Goal: Task Accomplishment & Management: Complete application form

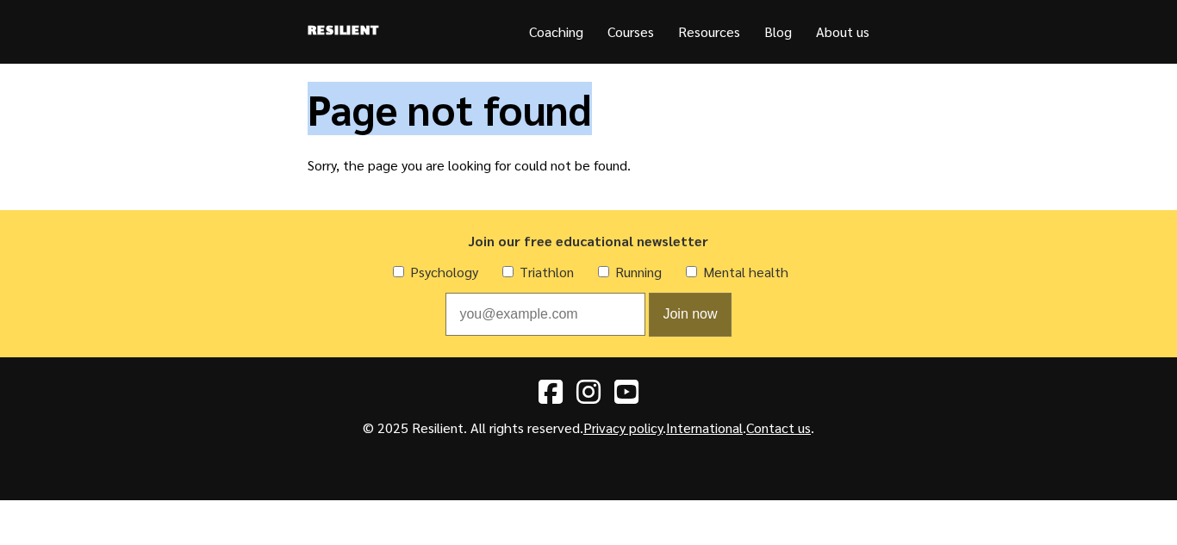
drag, startPoint x: 1176, startPoint y: 36, endPoint x: 1175, endPoint y: 84, distance: 47.4
click at [1175, 84] on body "Resilient Menu Coaching Courses Resources Blog About us Page not found Sorry, t…" at bounding box center [588, 250] width 1177 height 500
click at [1175, 84] on main "Page not found Sorry, the page you are looking for could not be found." at bounding box center [588, 137] width 1177 height 146
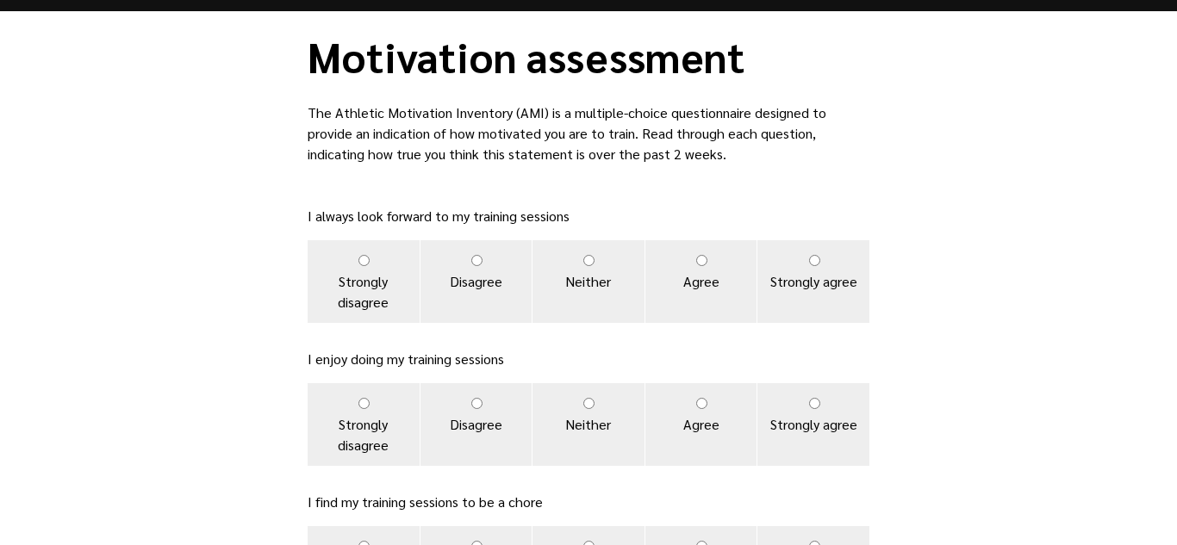
scroll to position [59, 0]
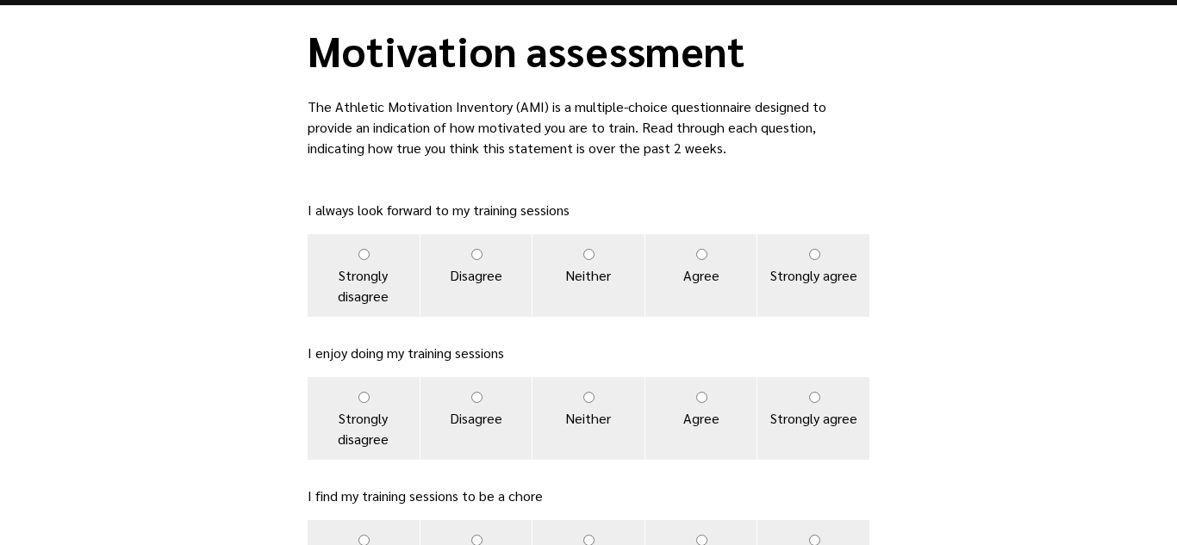
click at [694, 252] on label "Agree" at bounding box center [701, 275] width 112 height 83
click at [696, 252] on input "Agree" at bounding box center [701, 254] width 11 height 11
radio input "true"
click at [698, 392] on input "Agree" at bounding box center [701, 397] width 11 height 11
radio input "true"
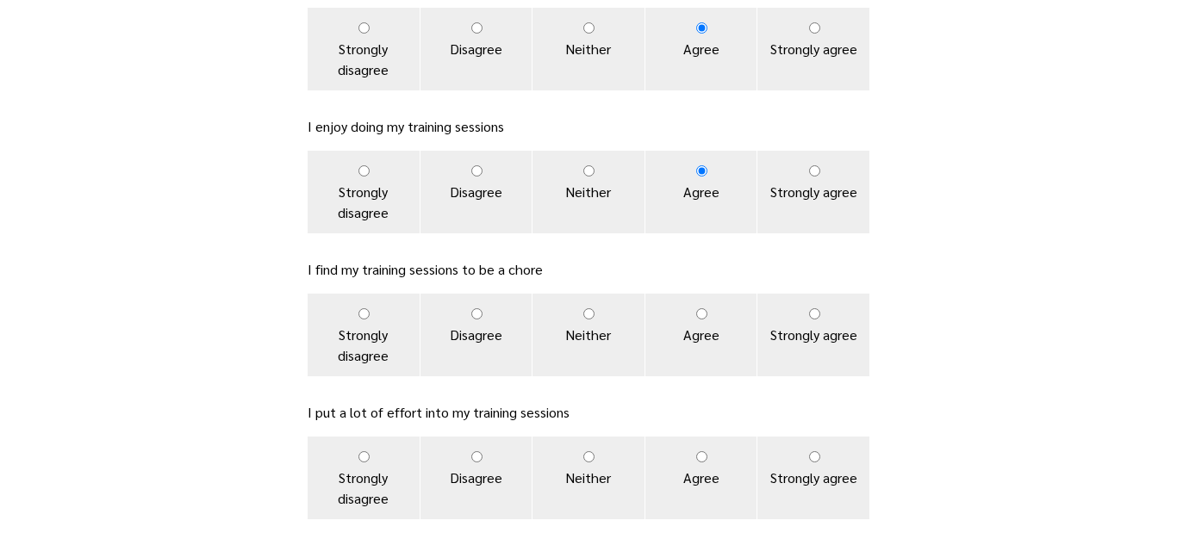
scroll to position [289, 0]
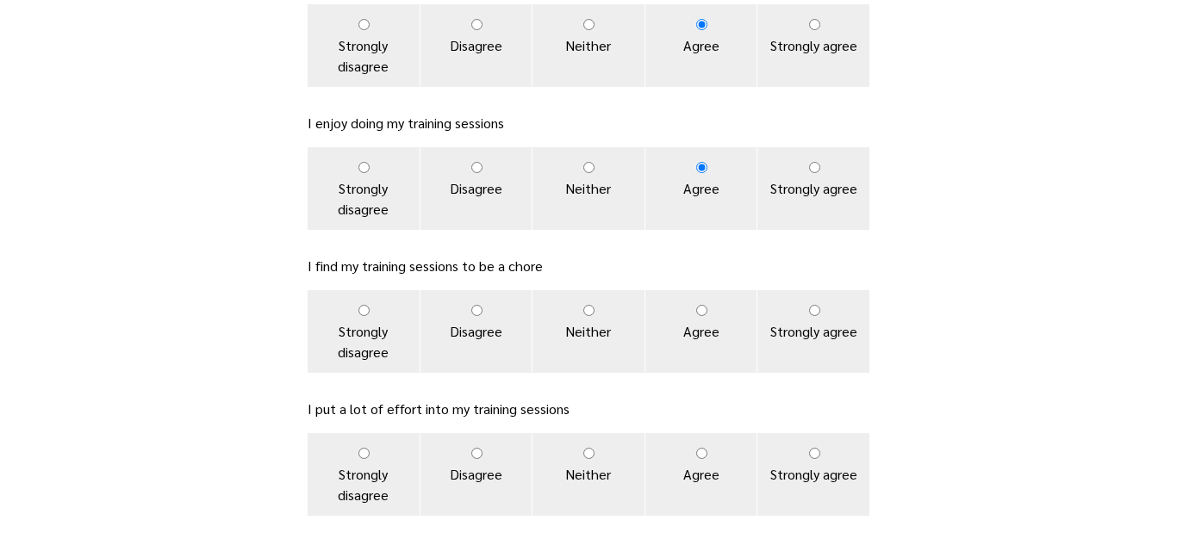
click at [576, 309] on label "Neither" at bounding box center [588, 331] width 112 height 83
click at [583, 309] on input "Neither" at bounding box center [588, 310] width 11 height 11
radio input "true"
click at [469, 322] on label "Disagree" at bounding box center [476, 331] width 112 height 83
click at [471, 316] on input "Disagree" at bounding box center [476, 310] width 11 height 11
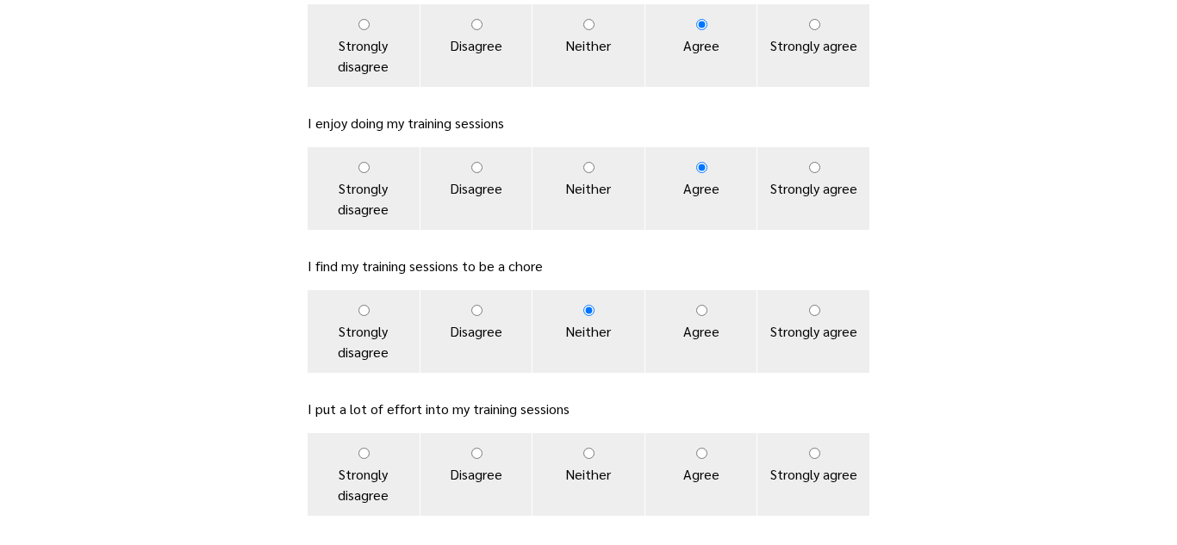
radio input "true"
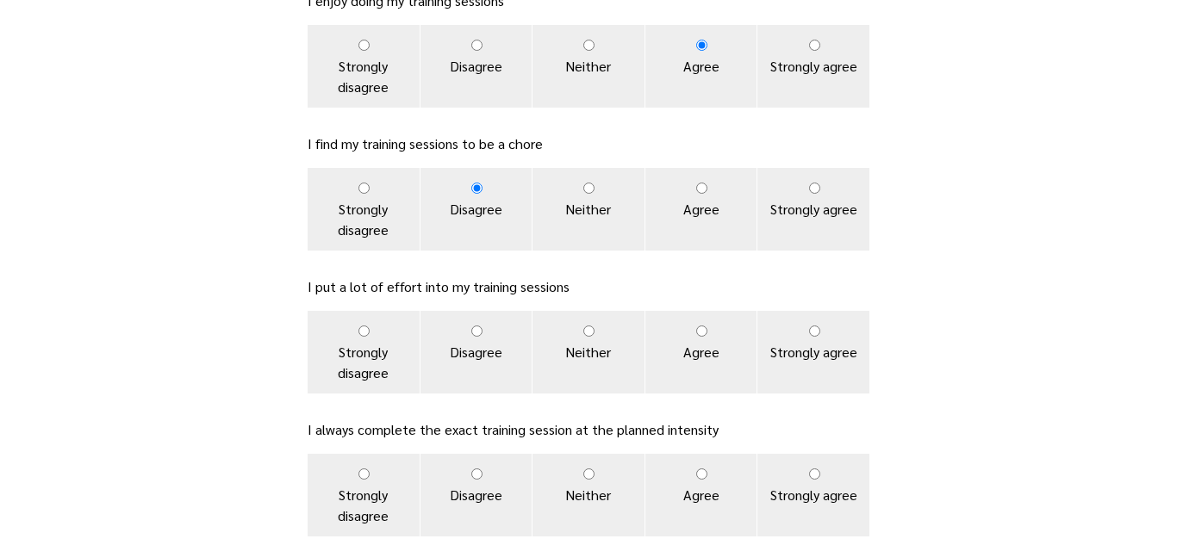
scroll to position [414, 0]
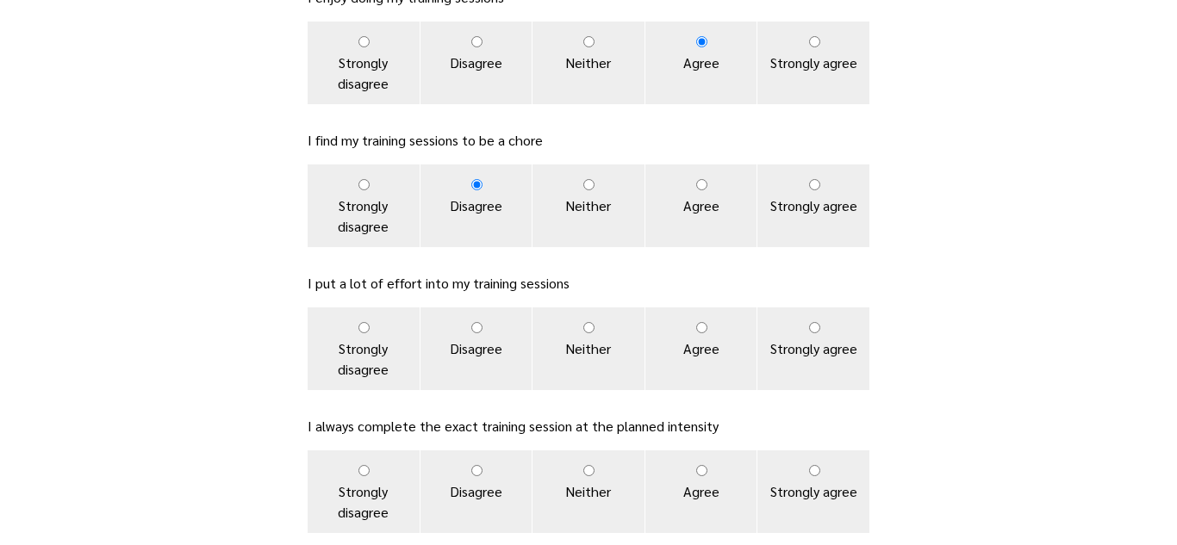
click at [827, 321] on label "Strongly agree" at bounding box center [813, 349] width 112 height 83
click at [820, 322] on input "Strongly agree" at bounding box center [814, 327] width 11 height 11
radio input "true"
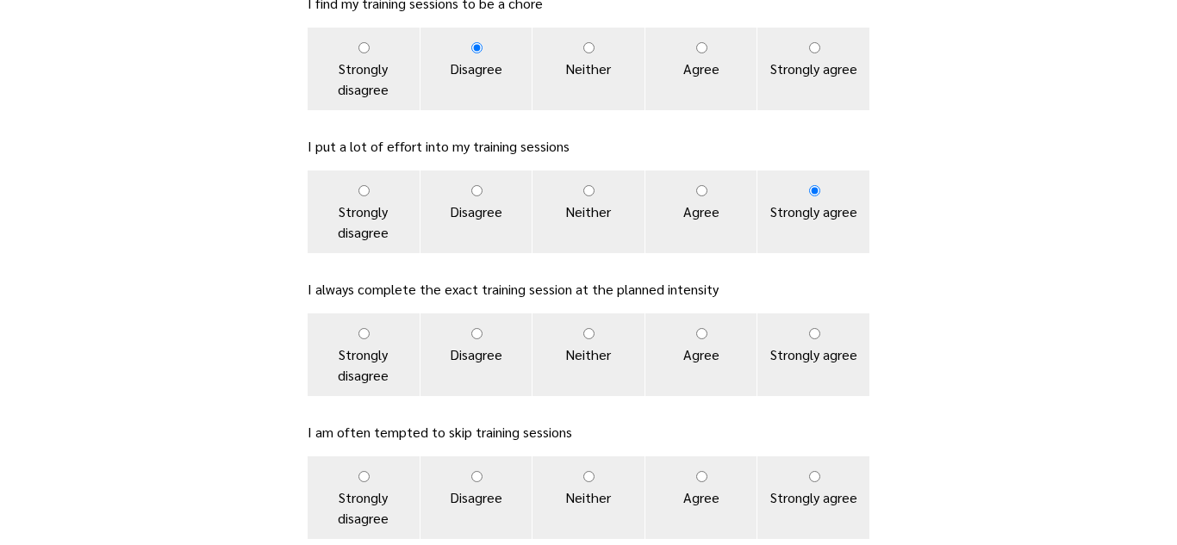
scroll to position [558, 0]
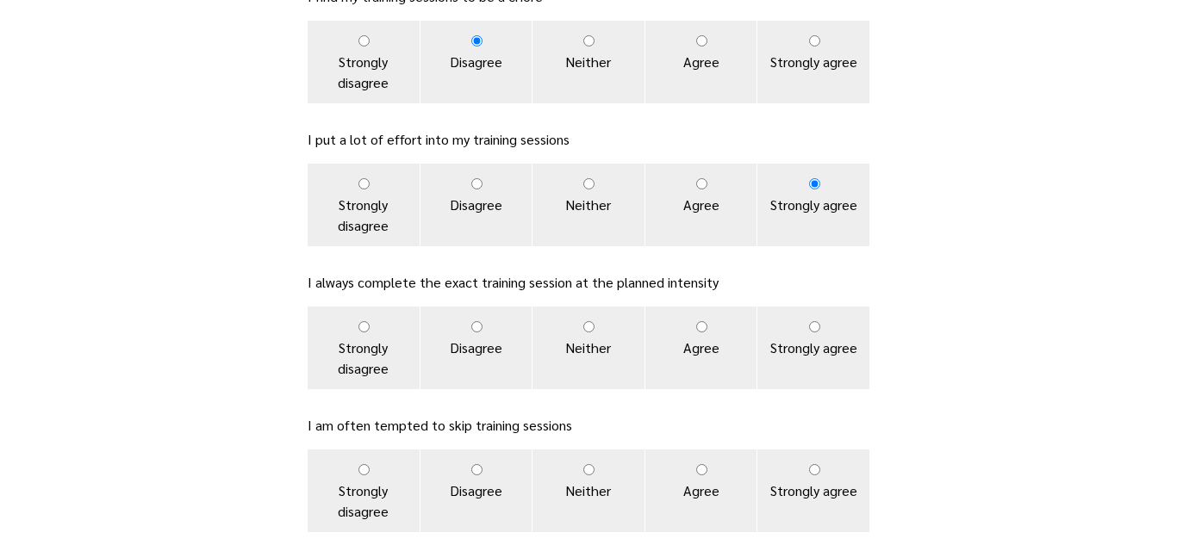
click at [588, 326] on input "Neither" at bounding box center [588, 326] width 11 height 11
radio input "true"
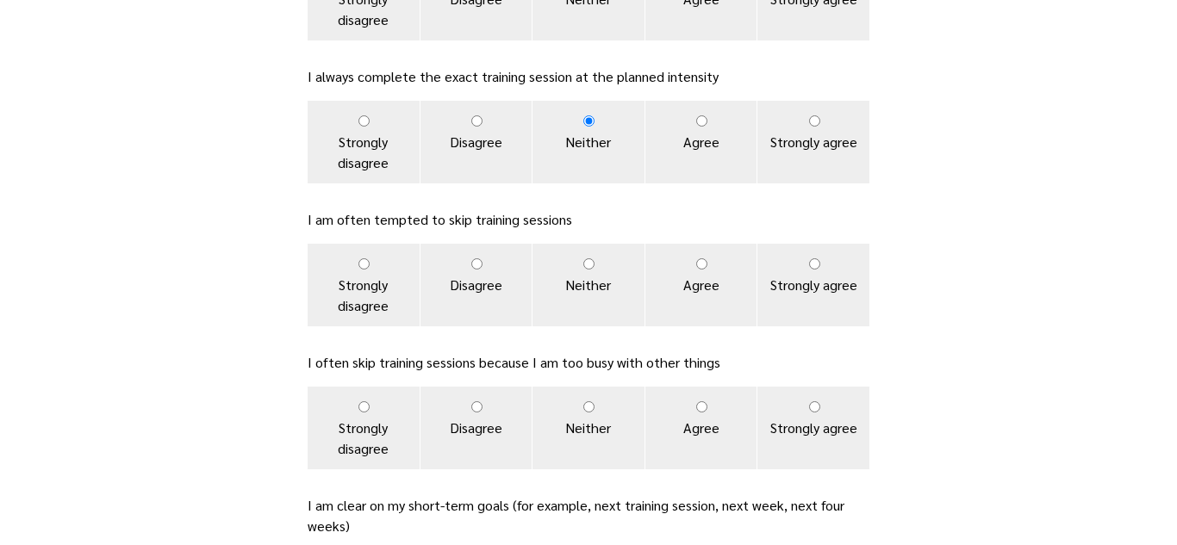
scroll to position [770, 0]
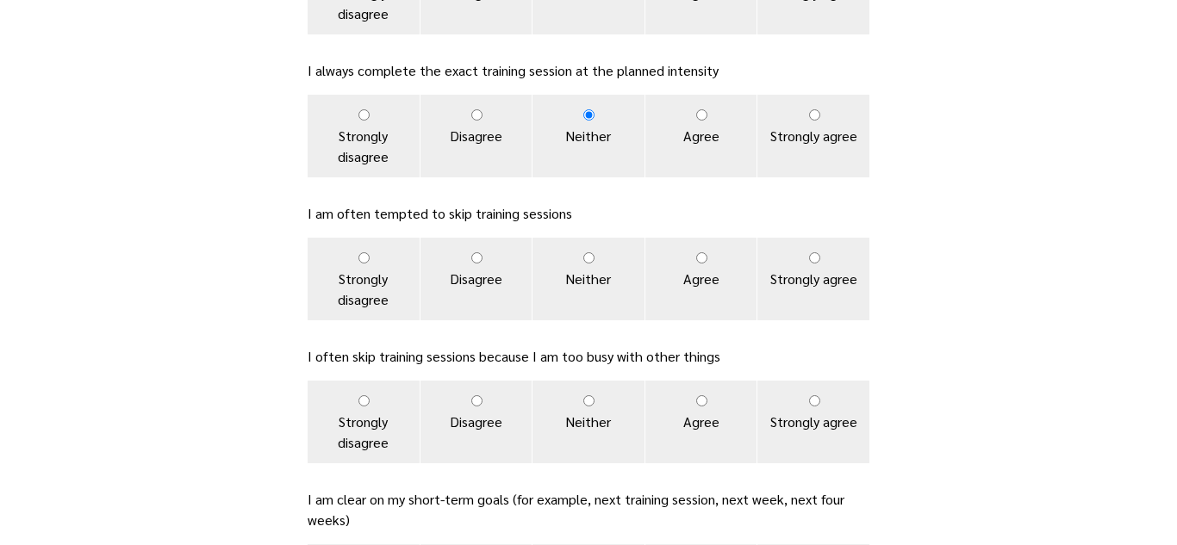
click at [691, 257] on label "Agree" at bounding box center [701, 279] width 112 height 83
click at [696, 257] on input "Agree" at bounding box center [701, 257] width 11 height 11
radio input "true"
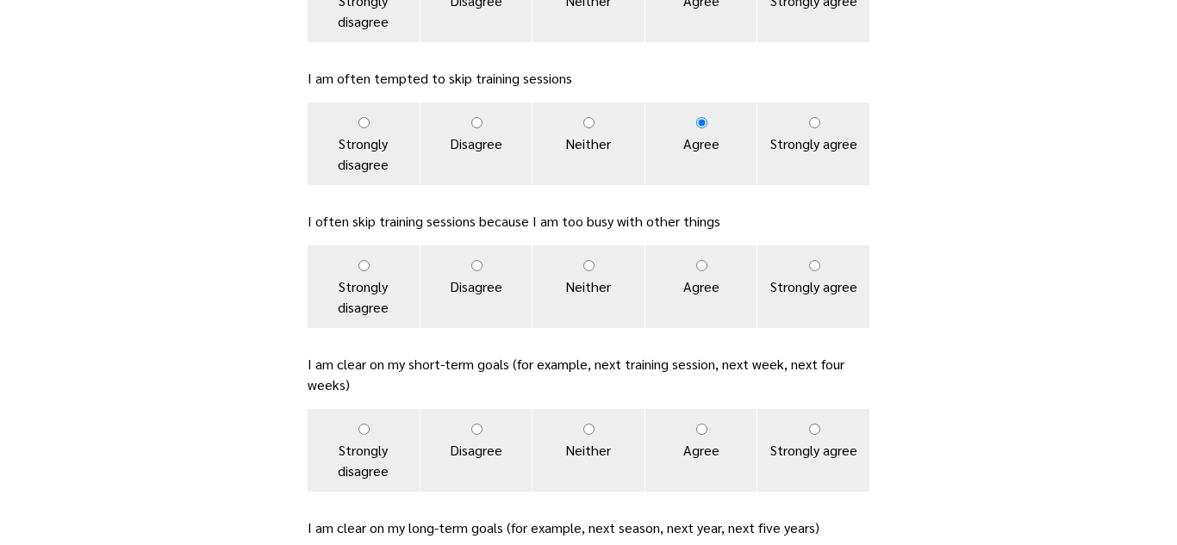
scroll to position [909, 0]
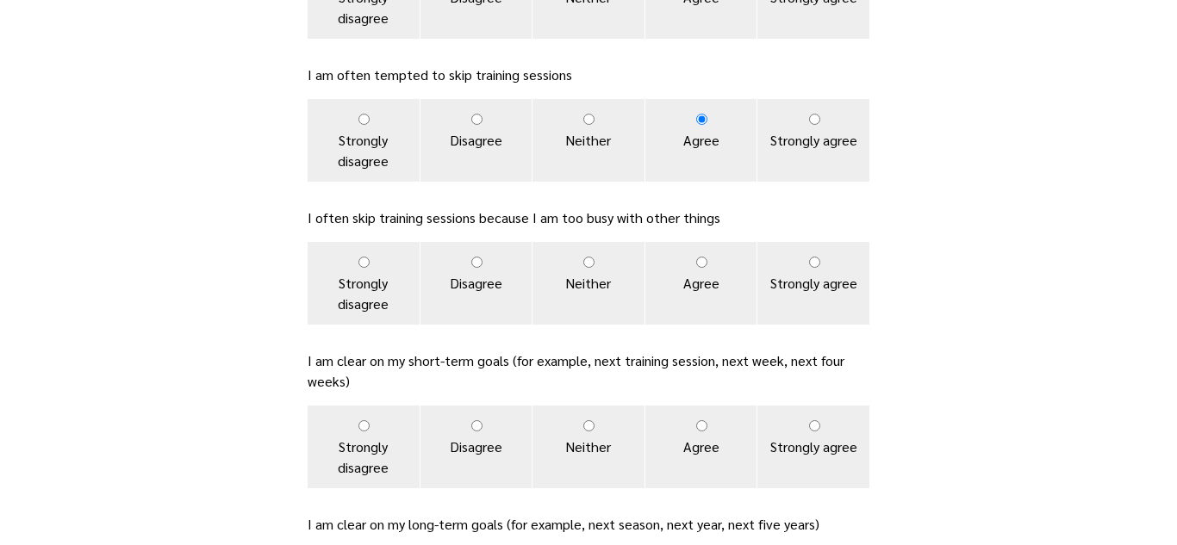
click at [697, 262] on input "Agree" at bounding box center [701, 262] width 11 height 11
radio input "true"
click at [586, 280] on label "Neither" at bounding box center [588, 283] width 112 height 83
click at [586, 268] on input "Neither" at bounding box center [588, 262] width 11 height 11
radio input "true"
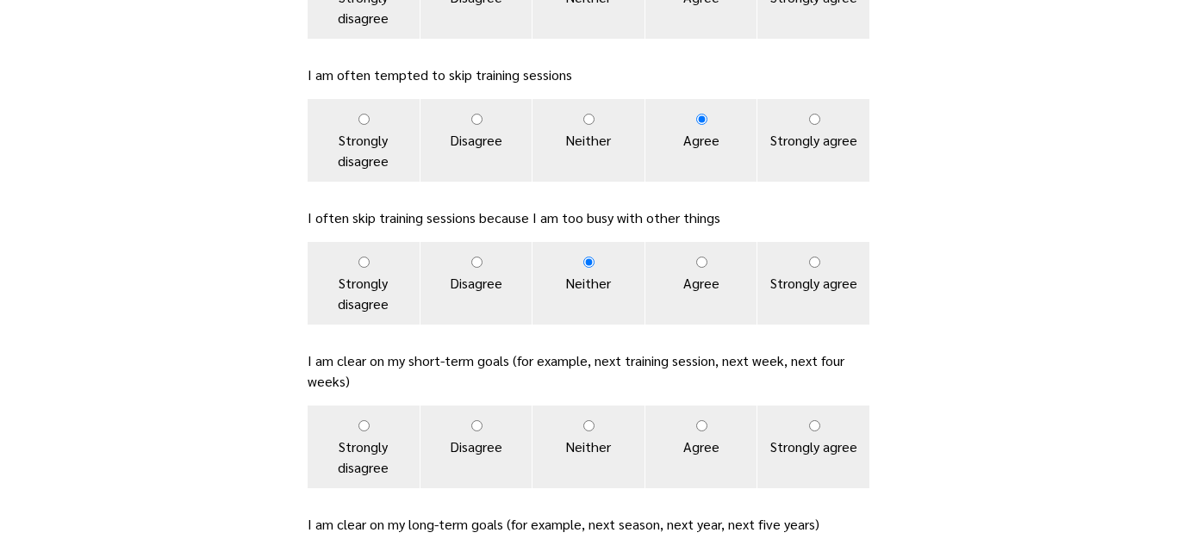
click at [461, 270] on label "Disagree" at bounding box center [476, 283] width 112 height 83
click at [471, 268] on input "Disagree" at bounding box center [476, 262] width 11 height 11
radio input "true"
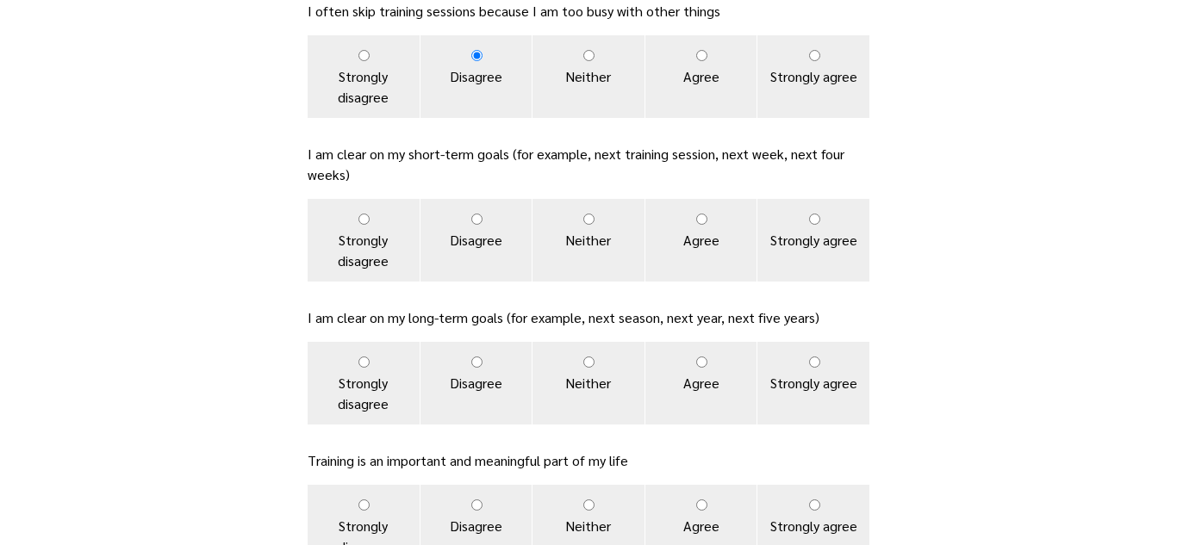
scroll to position [1122, 0]
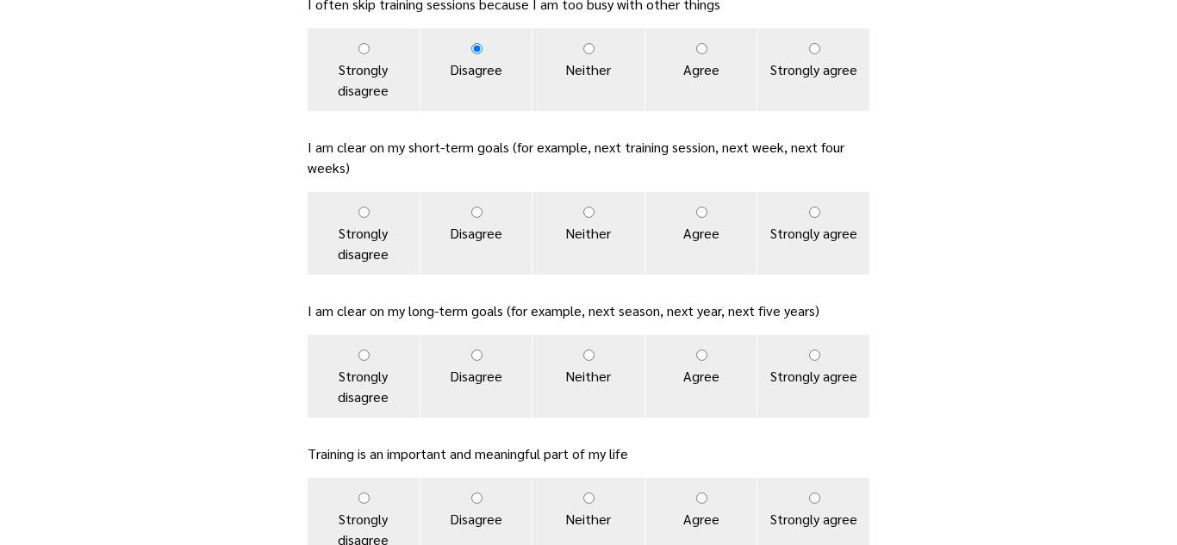
click at [791, 209] on label "Strongly agree" at bounding box center [813, 233] width 112 height 83
click at [809, 209] on input "Strongly agree" at bounding box center [814, 212] width 11 height 11
radio input "true"
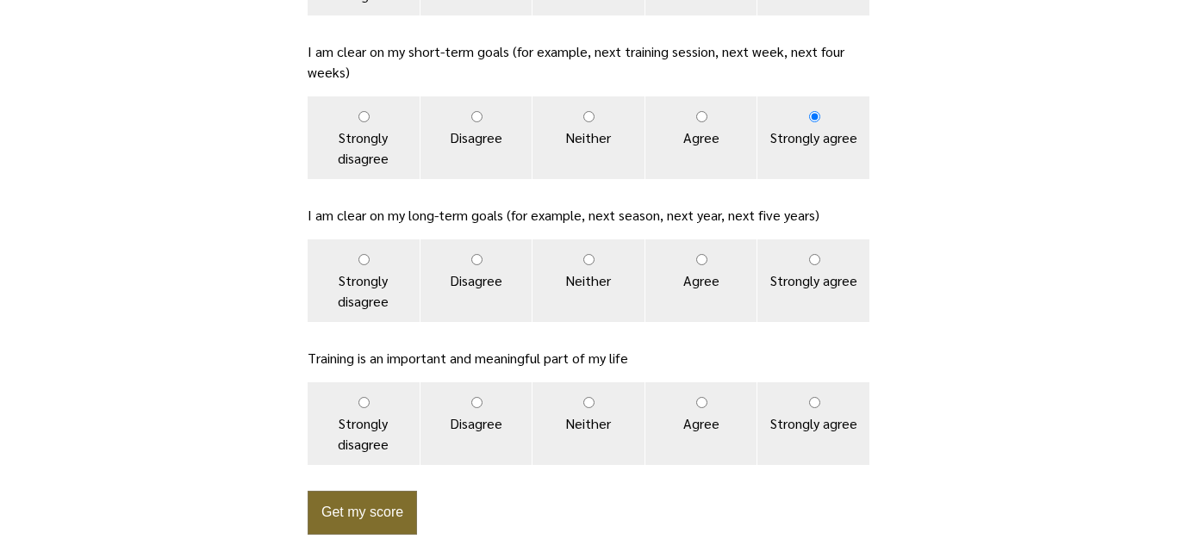
scroll to position [1224, 0]
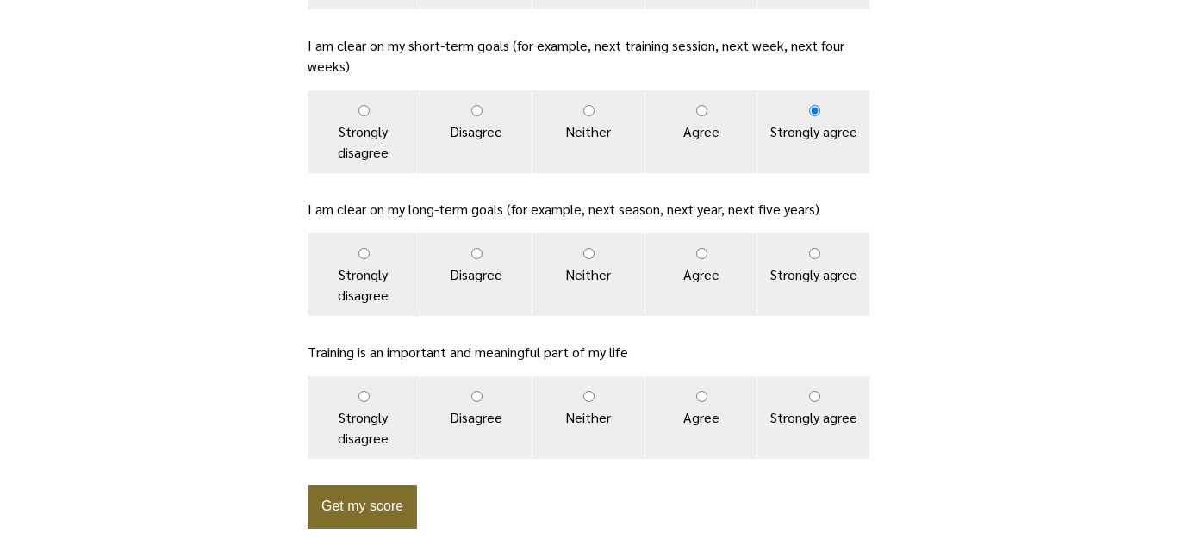
click at [570, 253] on label "Neither" at bounding box center [588, 274] width 112 height 83
click at [583, 253] on input "Neither" at bounding box center [588, 253] width 11 height 11
radio input "true"
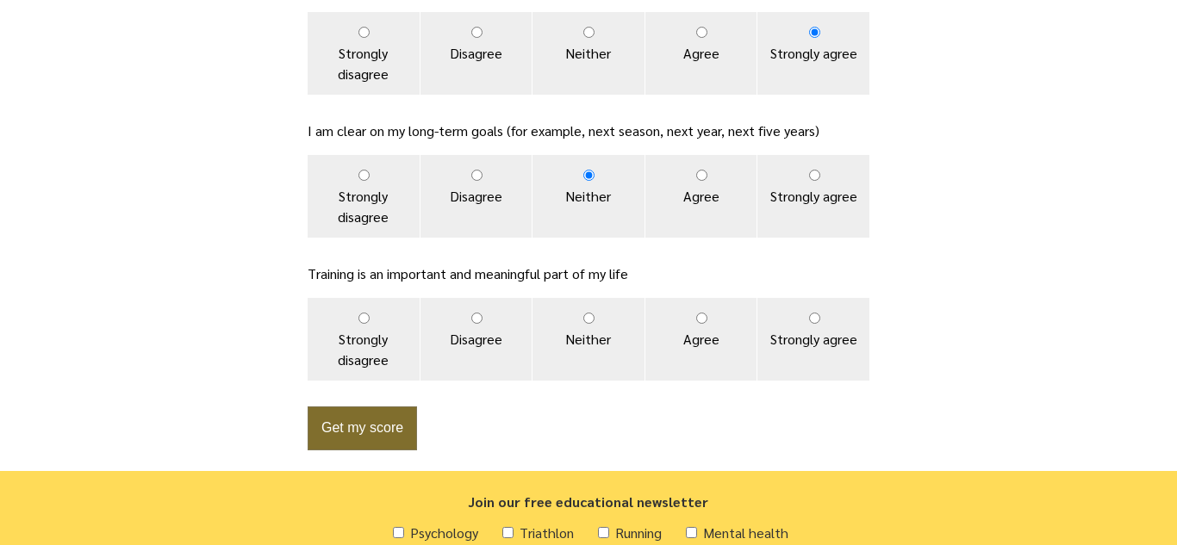
scroll to position [1334, 0]
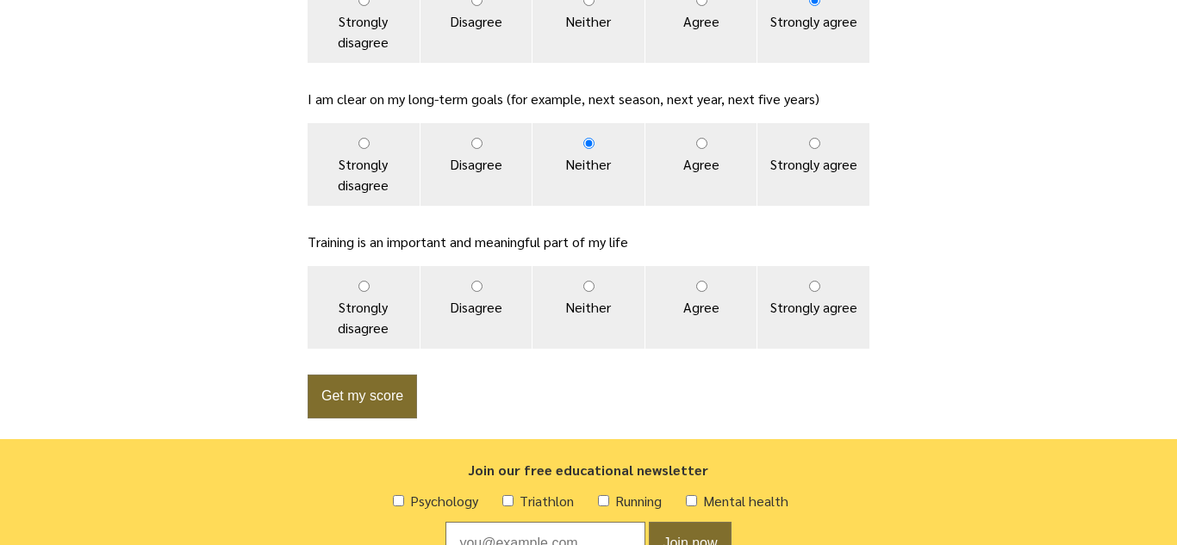
click at [816, 284] on input "Strongly agree" at bounding box center [814, 286] width 11 height 11
radio input "true"
click at [325, 393] on button "Get my score" at bounding box center [362, 397] width 109 height 44
